Goal: Find specific page/section: Find specific page/section

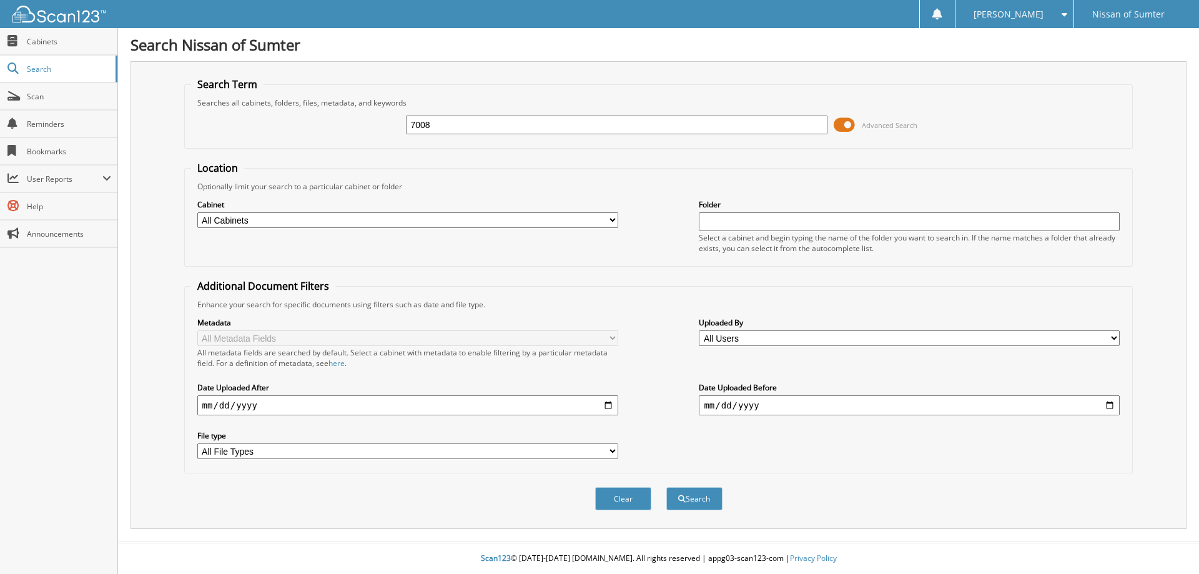
type input "7008"
click at [666, 487] on button "Search" at bounding box center [694, 498] width 56 height 23
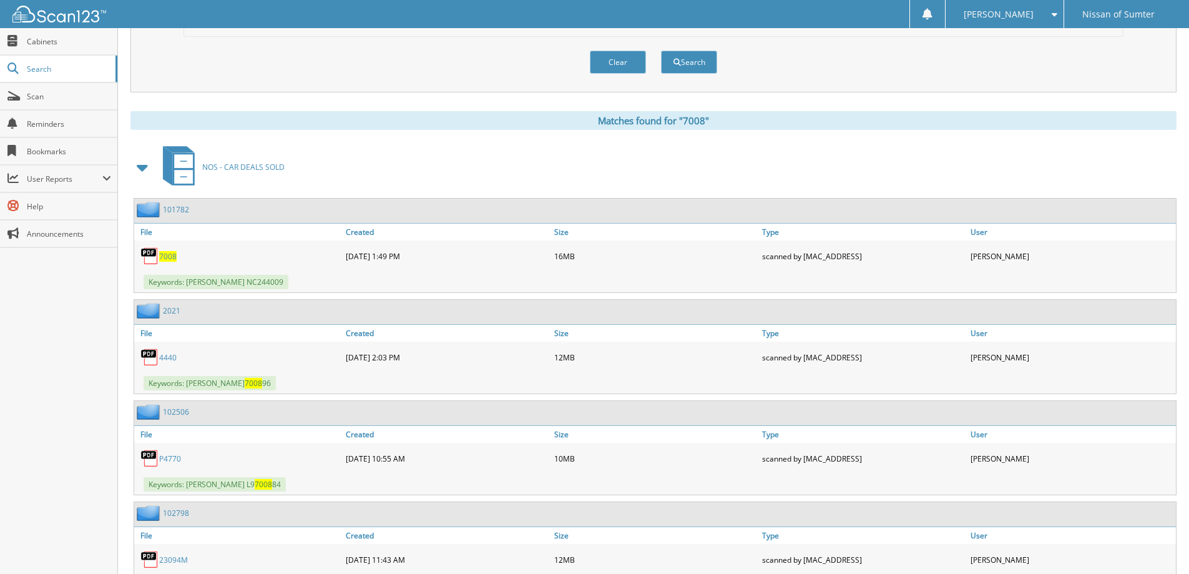
scroll to position [437, 0]
click at [167, 252] on span "7008" at bounding box center [167, 255] width 17 height 11
